Goal: Book appointment/travel/reservation

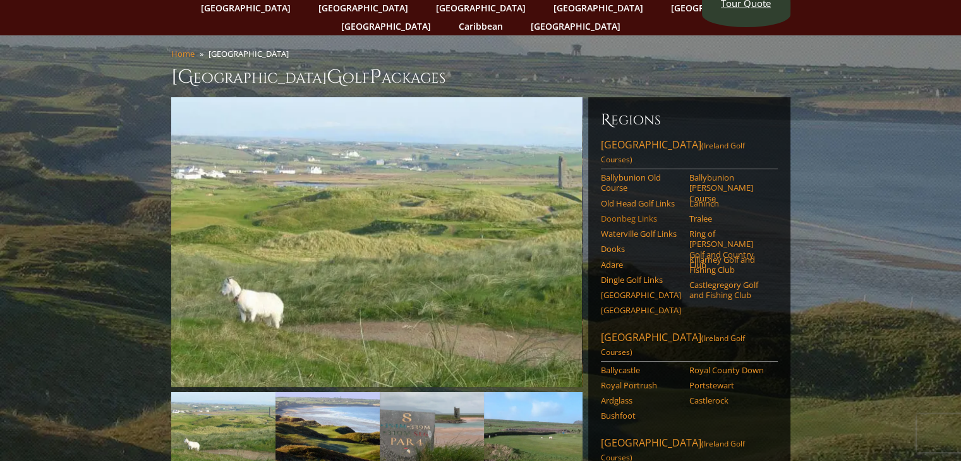
scroll to position [126, 0]
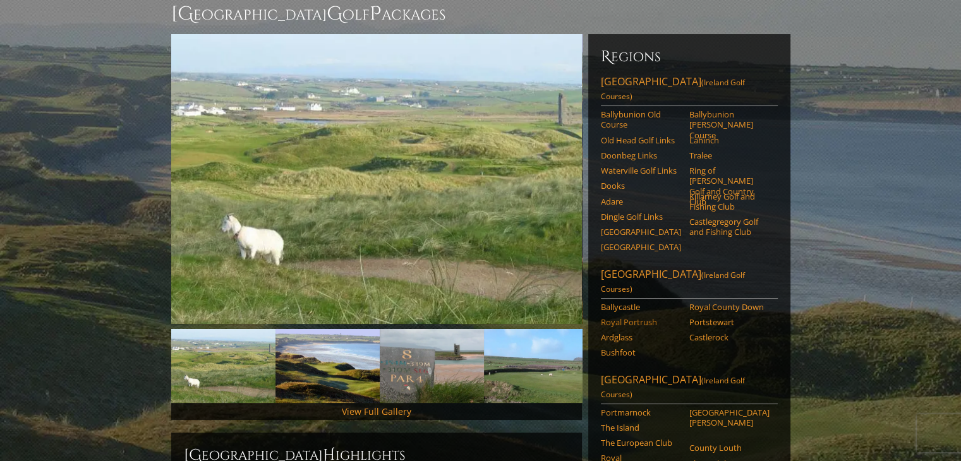
click at [628, 317] on link "Royal Portrush" at bounding box center [641, 322] width 80 height 10
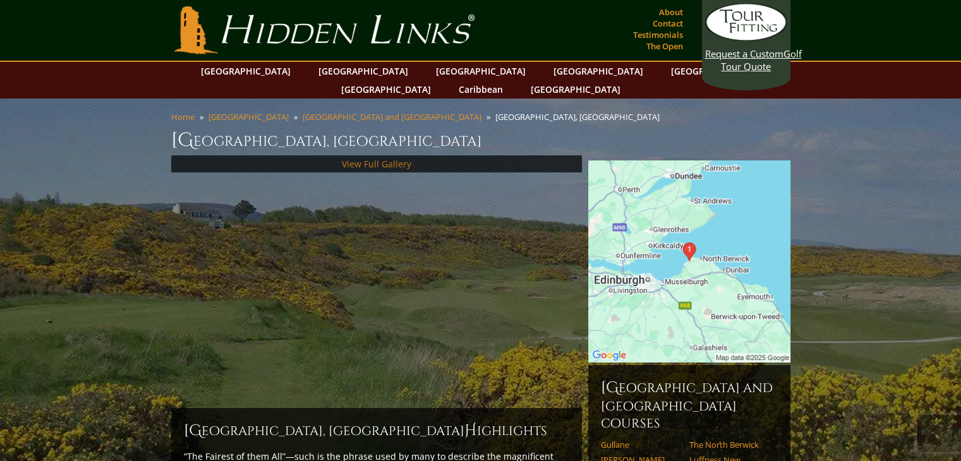
click at [405, 158] on link "View Full Gallery" at bounding box center [377, 164] width 70 height 12
